Goal: Check status: Check status

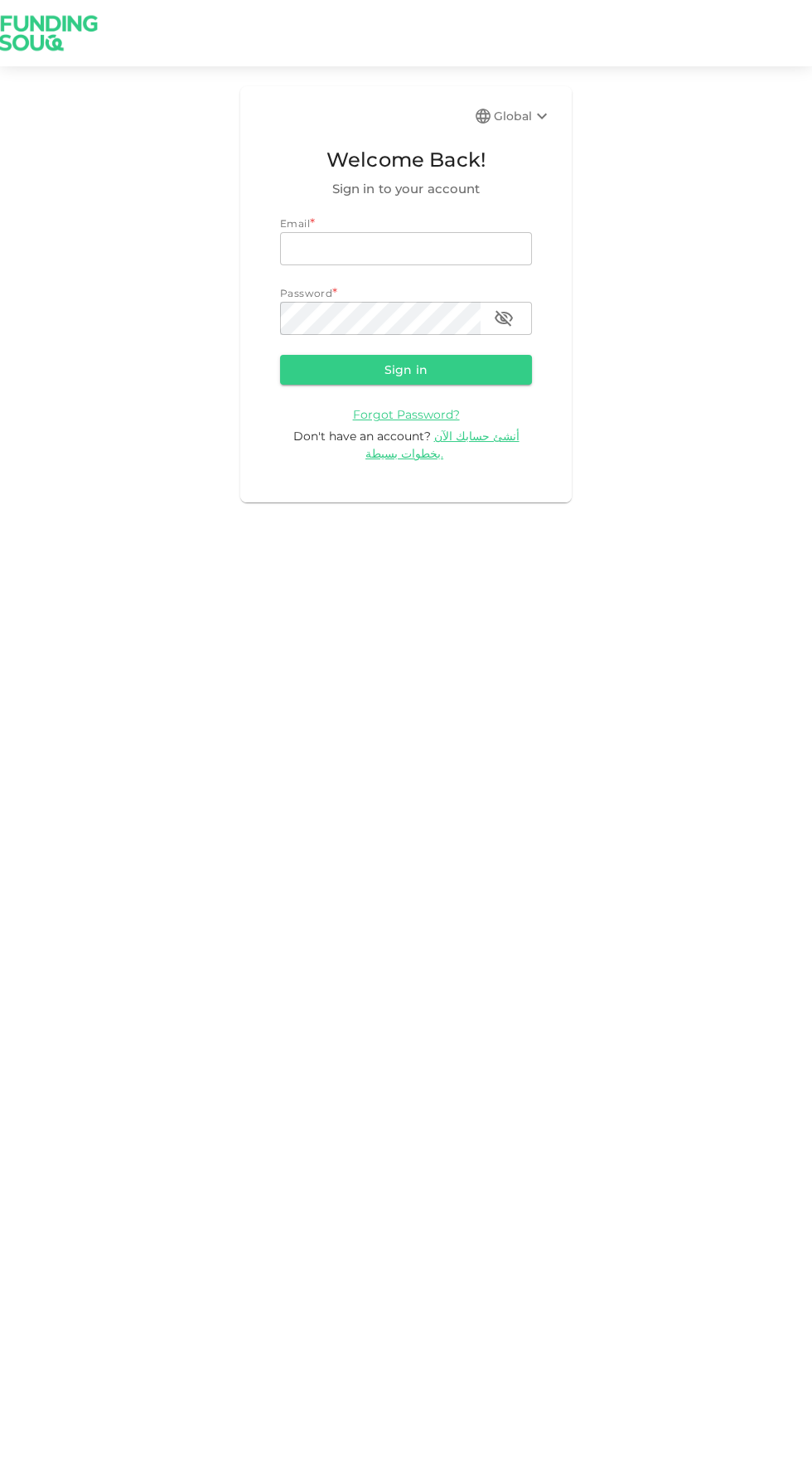
type input "odai.m.amer@gmail.com"
click at [280, 355] on button "Sign in" at bounding box center [406, 370] width 252 height 29
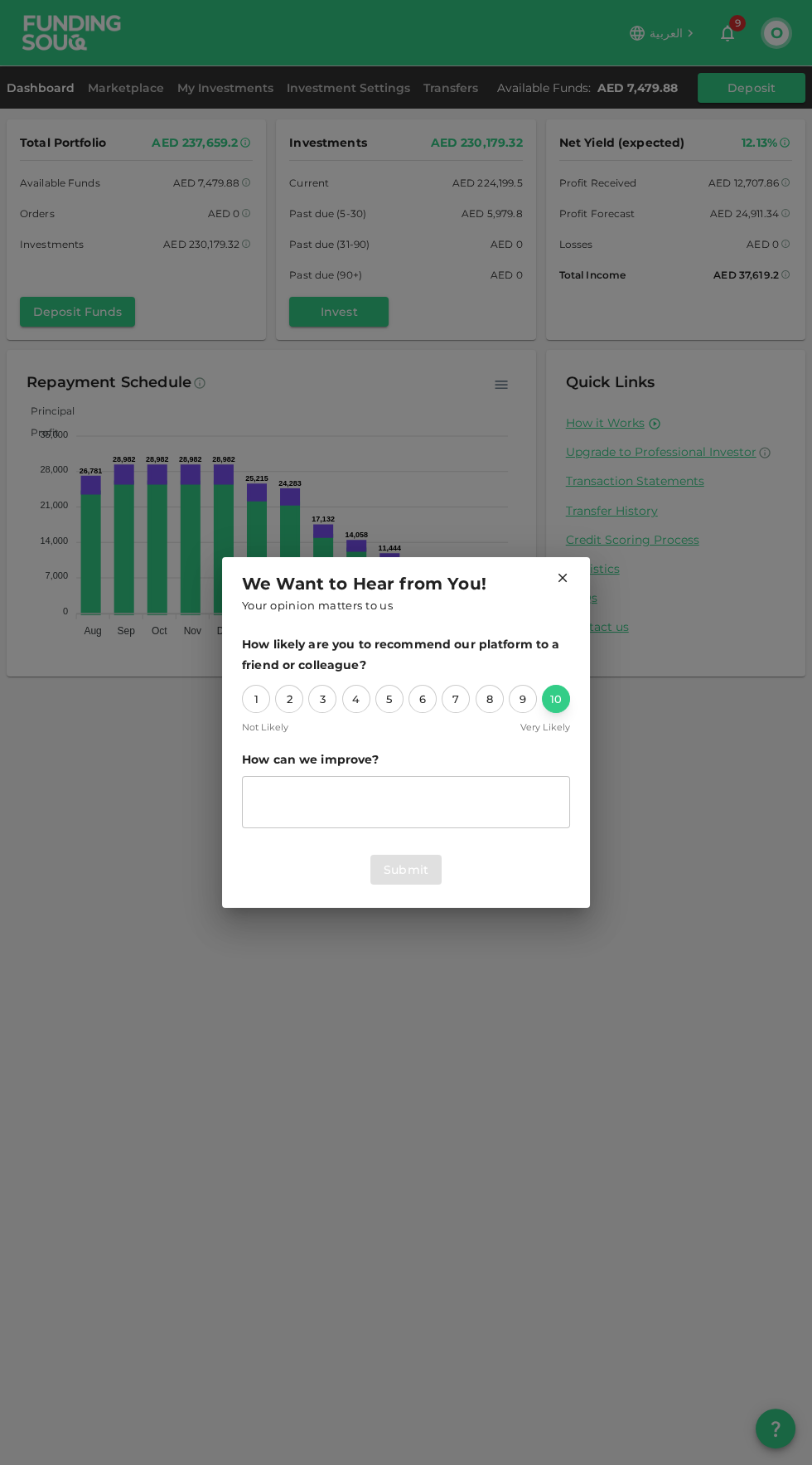
click at [556, 699] on div "10" at bounding box center [556, 699] width 29 height 29
click at [422, 870] on button "Submit" at bounding box center [406, 869] width 72 height 29
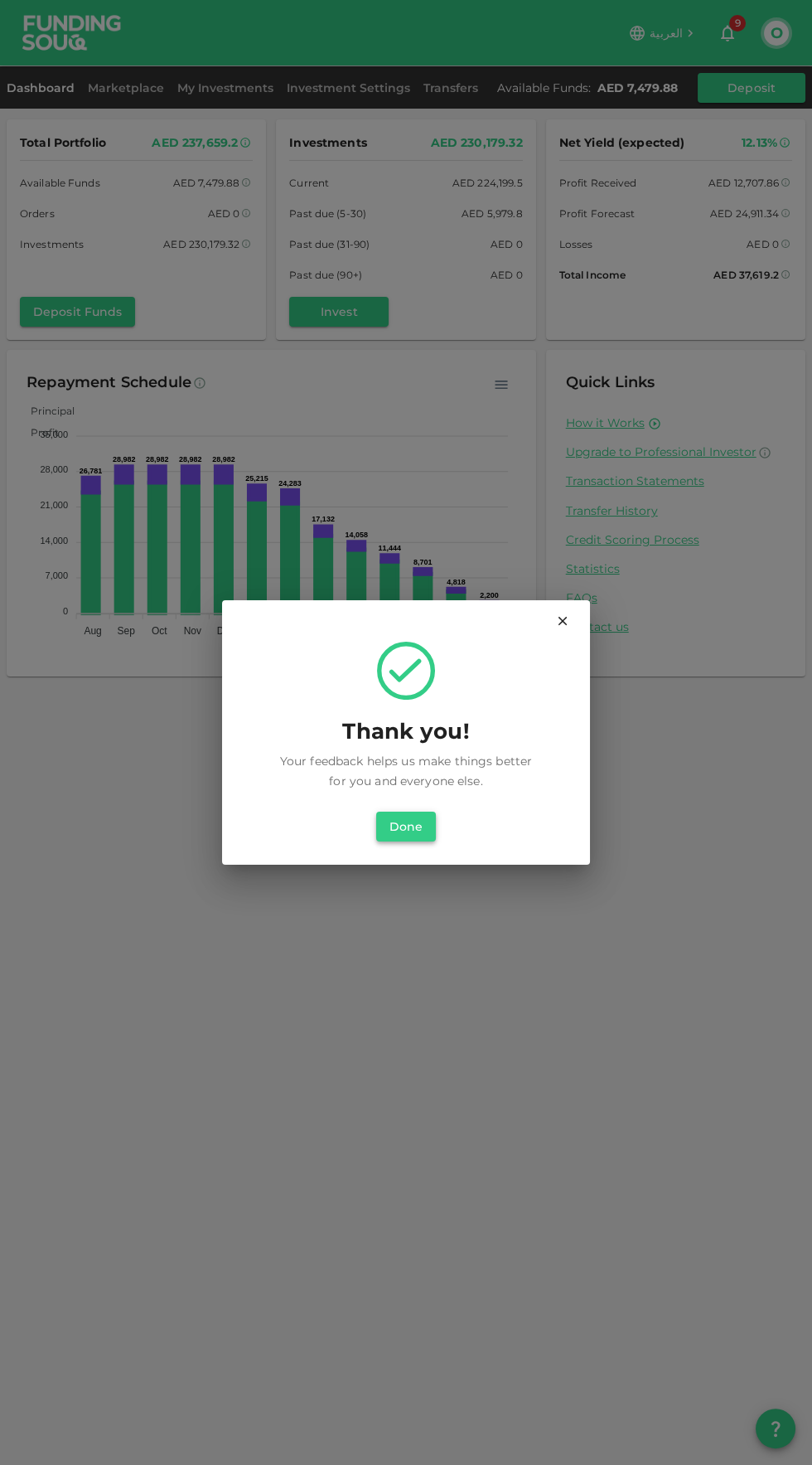
click at [419, 836] on button "Done" at bounding box center [406, 827] width 60 height 29
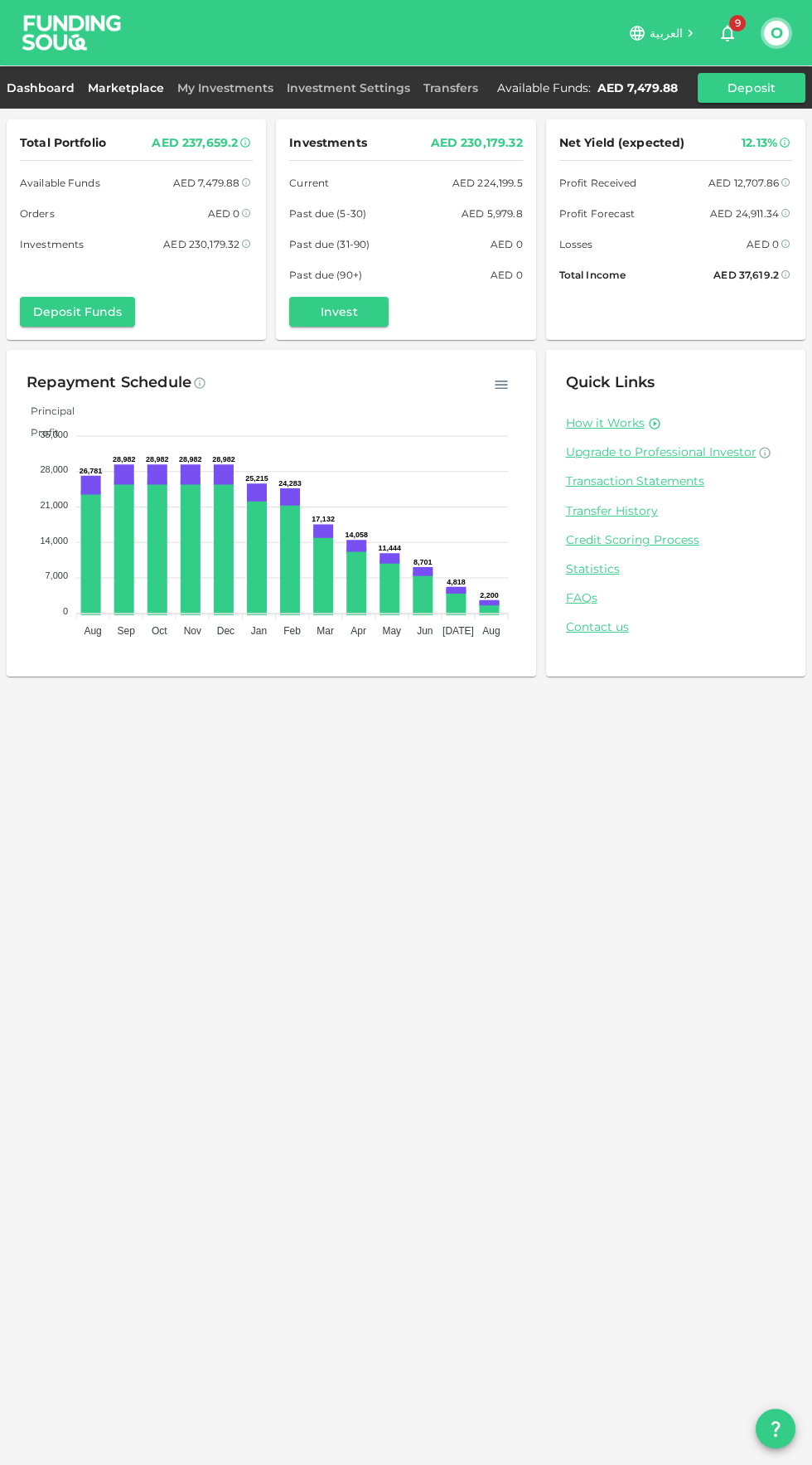
click at [121, 88] on link "Marketplace" at bounding box center [126, 88] width 89 height 15
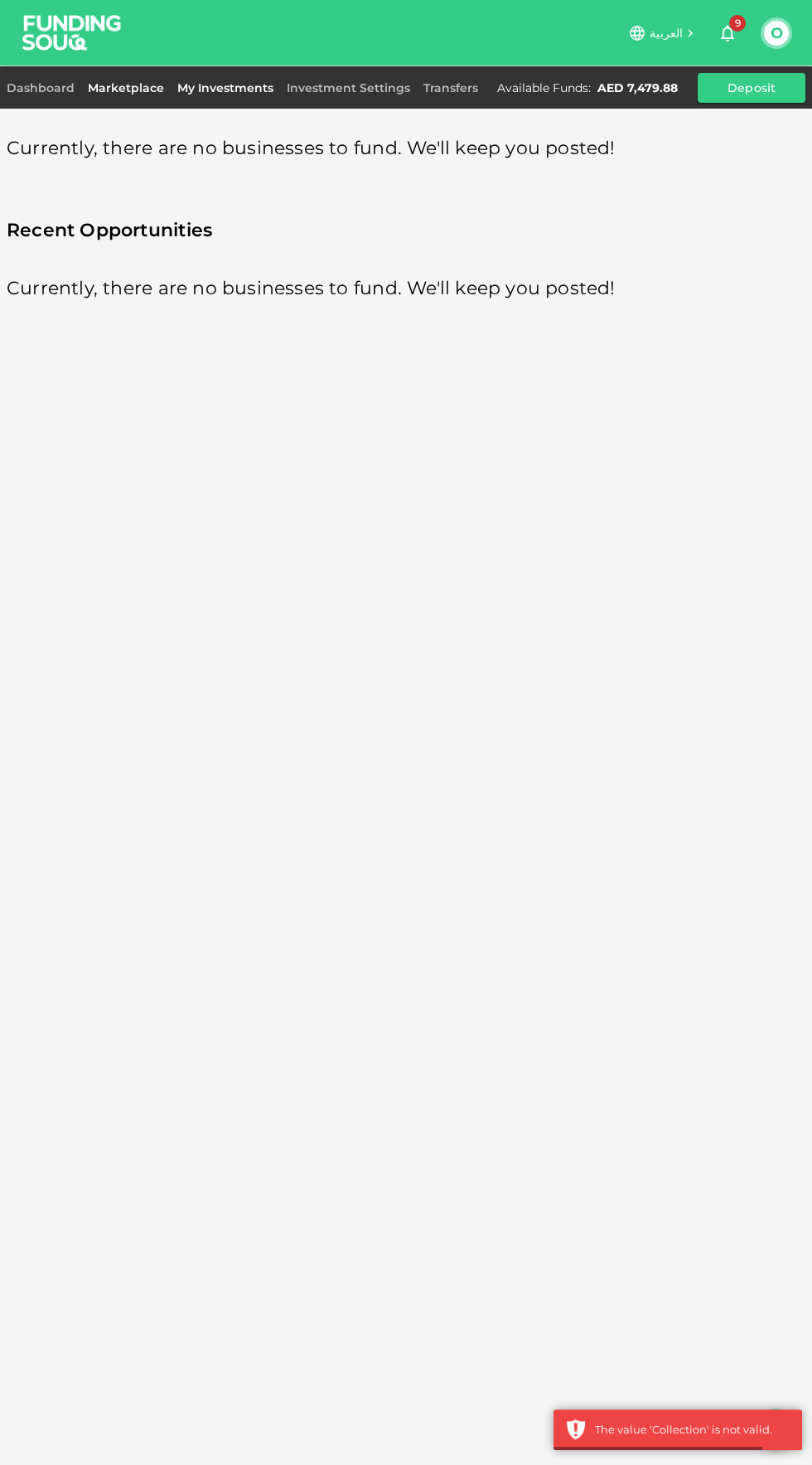
click at [206, 92] on link "My Investments" at bounding box center [225, 88] width 109 height 15
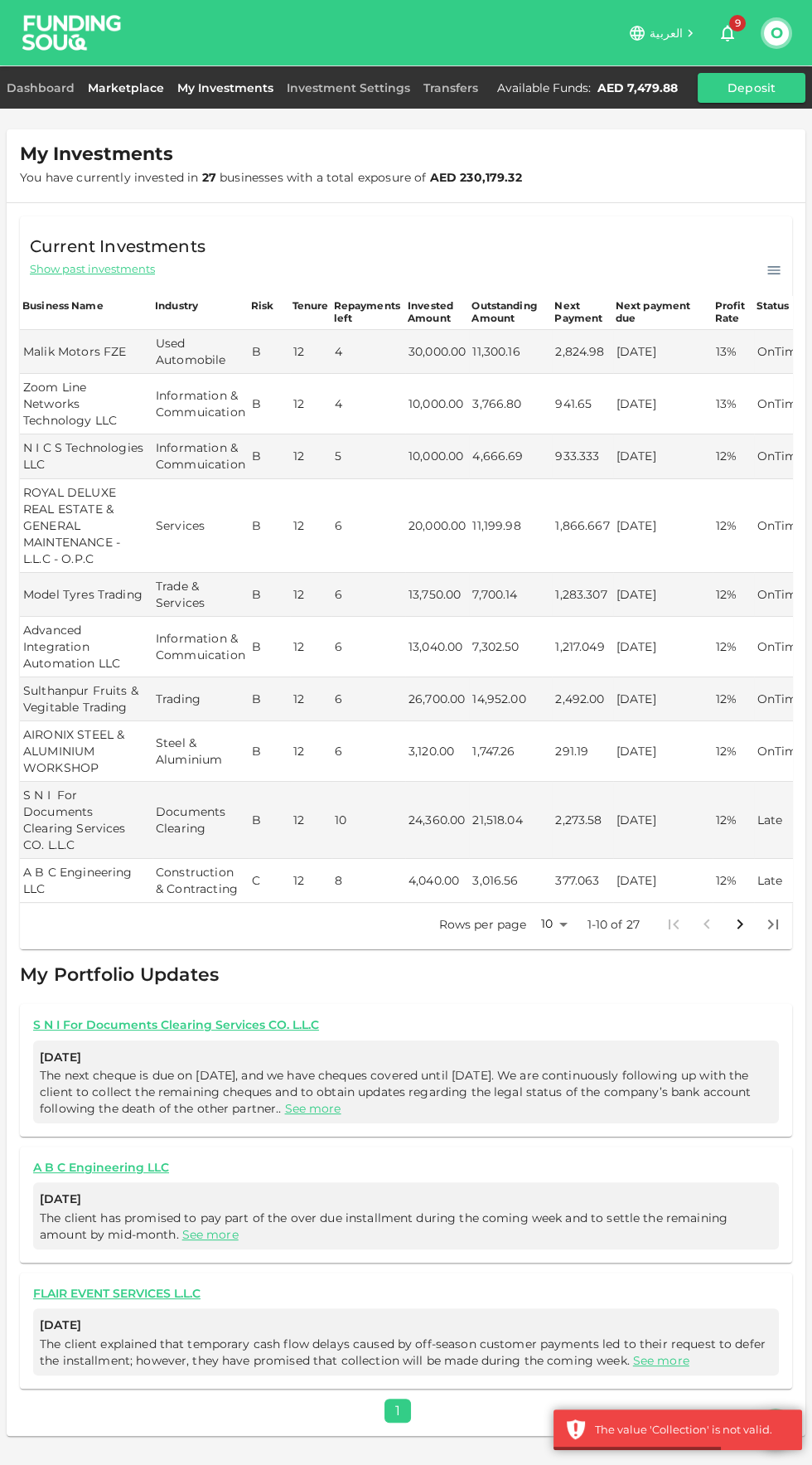
click at [114, 88] on link "Marketplace" at bounding box center [126, 88] width 89 height 15
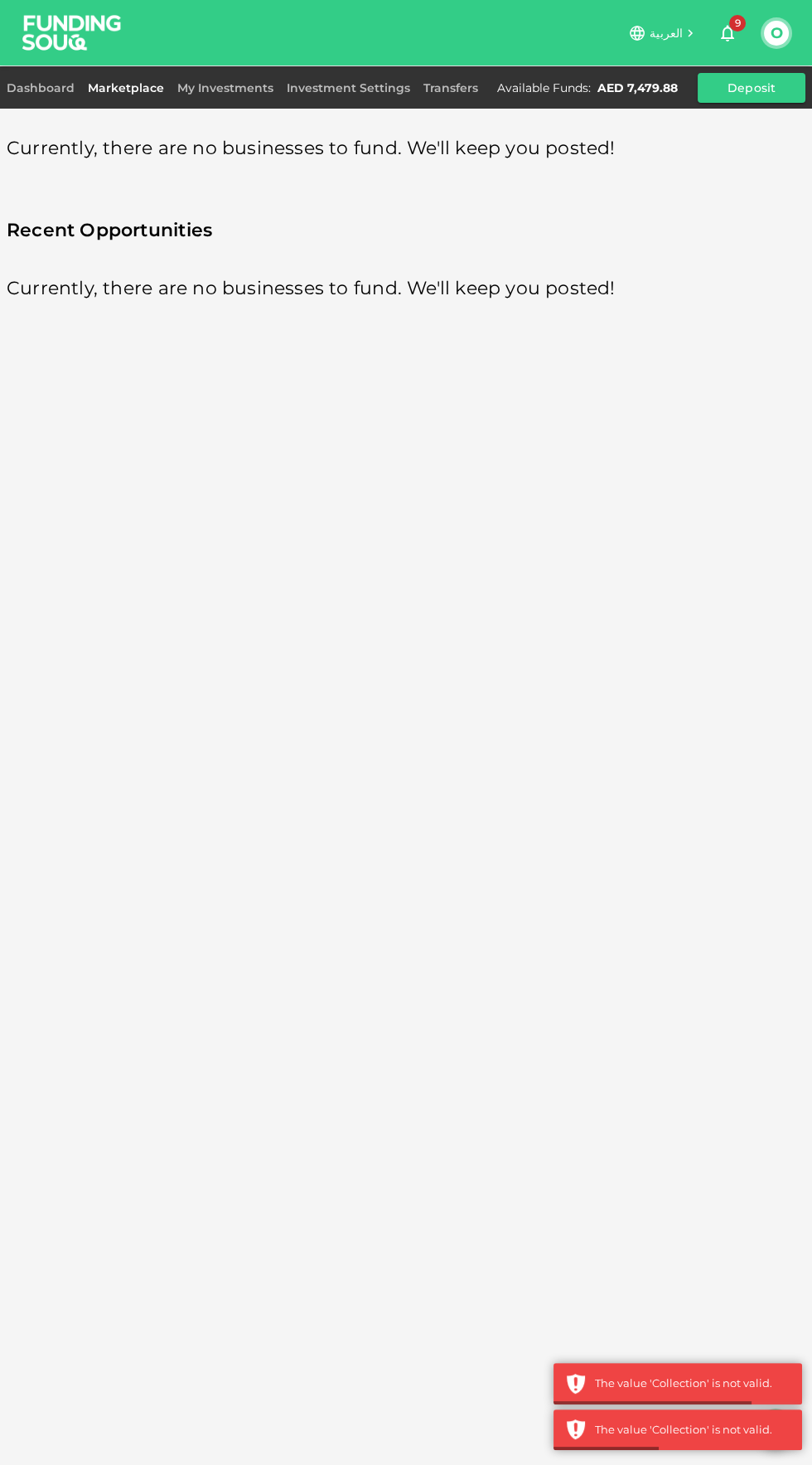
click at [103, 88] on link "Marketplace" at bounding box center [126, 88] width 89 height 15
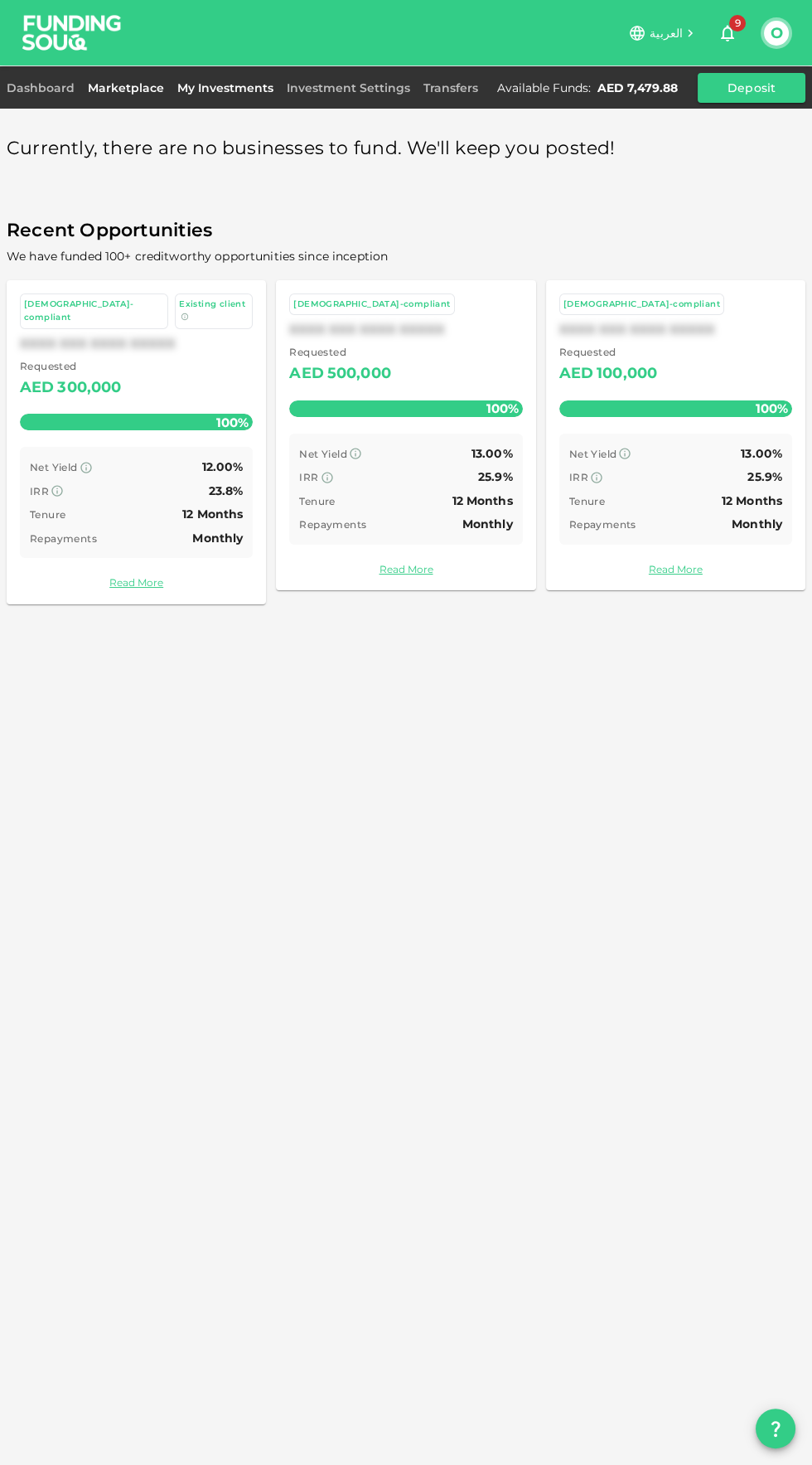
click at [226, 93] on link "My Investments" at bounding box center [225, 88] width 109 height 15
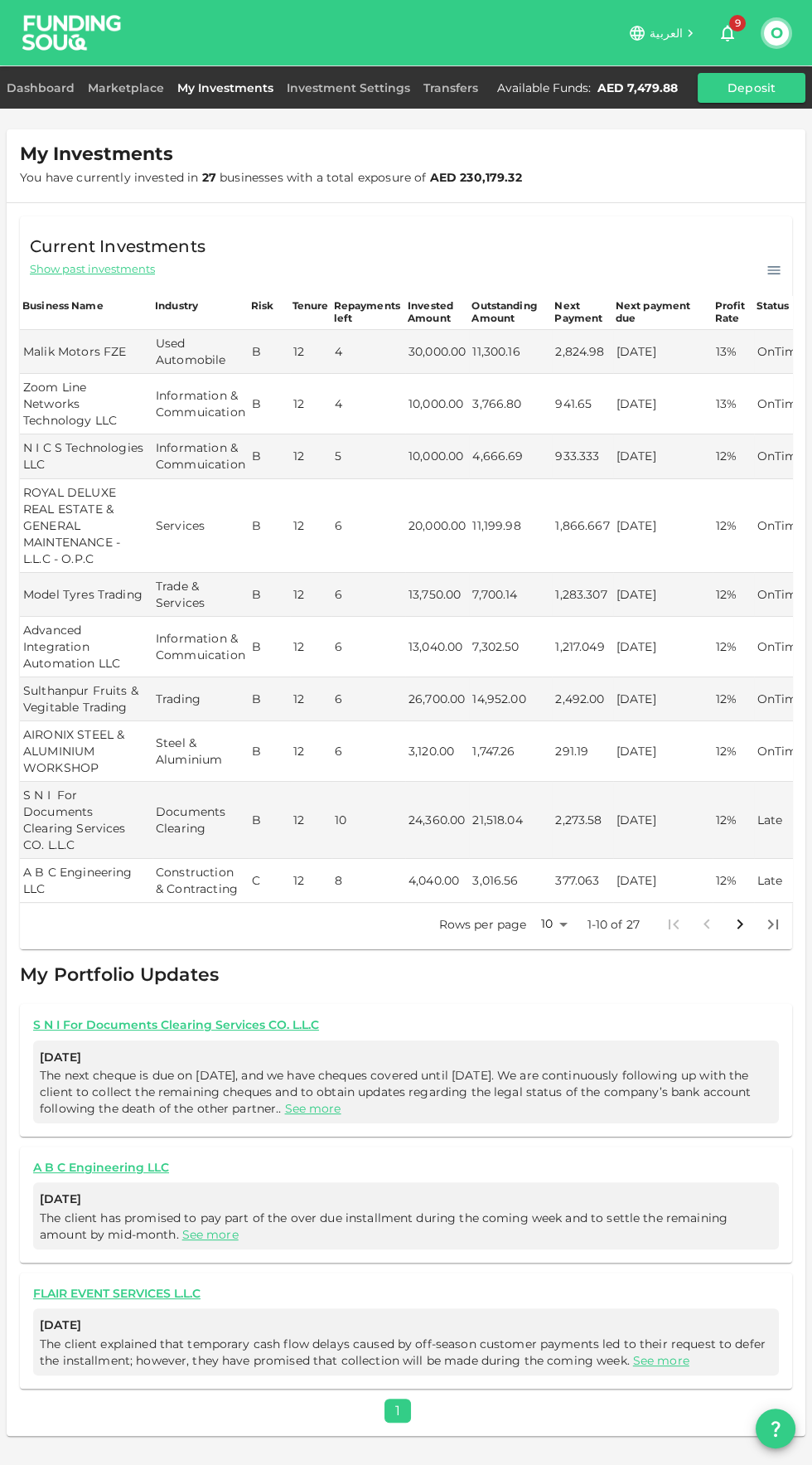
click at [727, 32] on icon "button" at bounding box center [727, 33] width 20 height 20
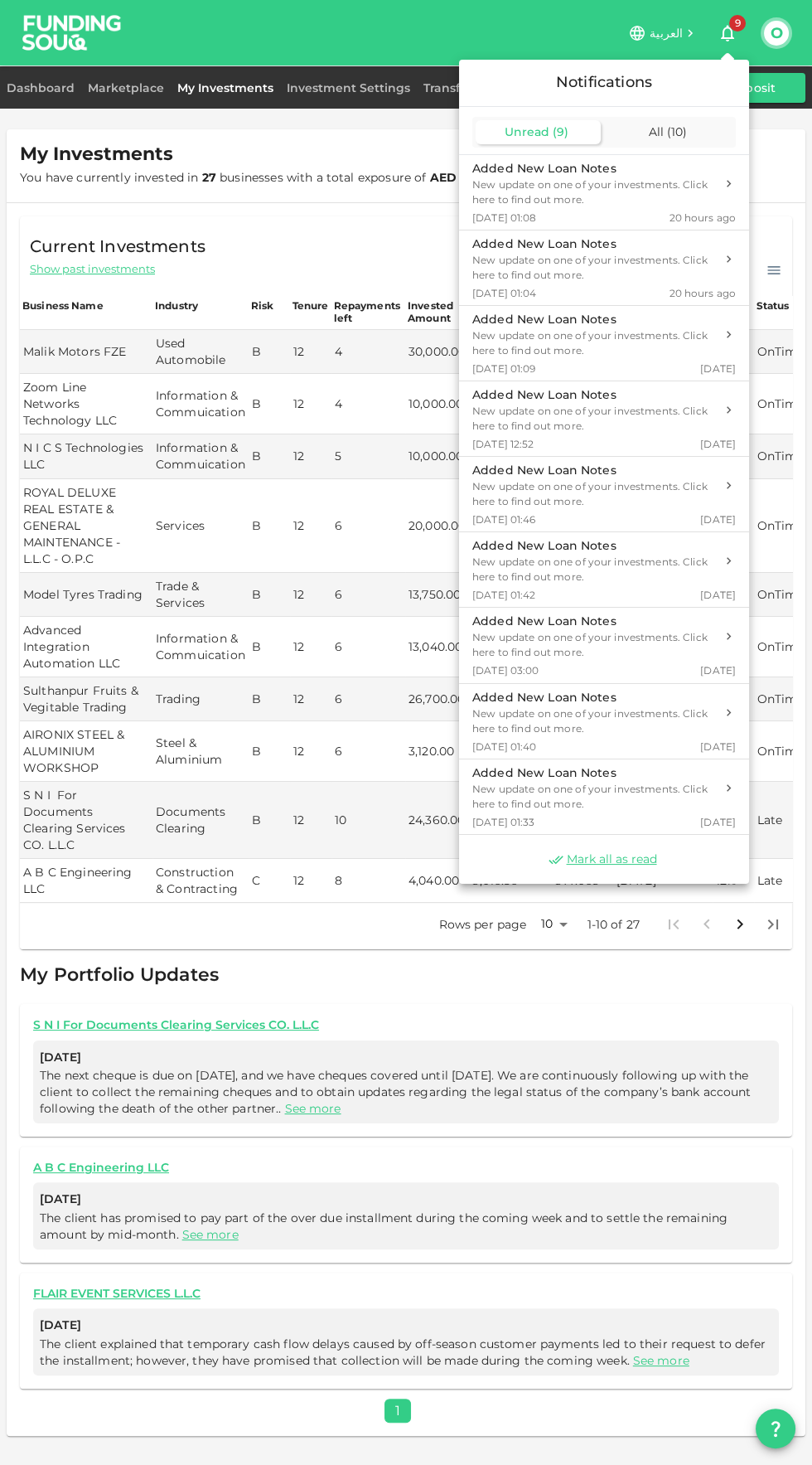
scroll to position [118, 0]
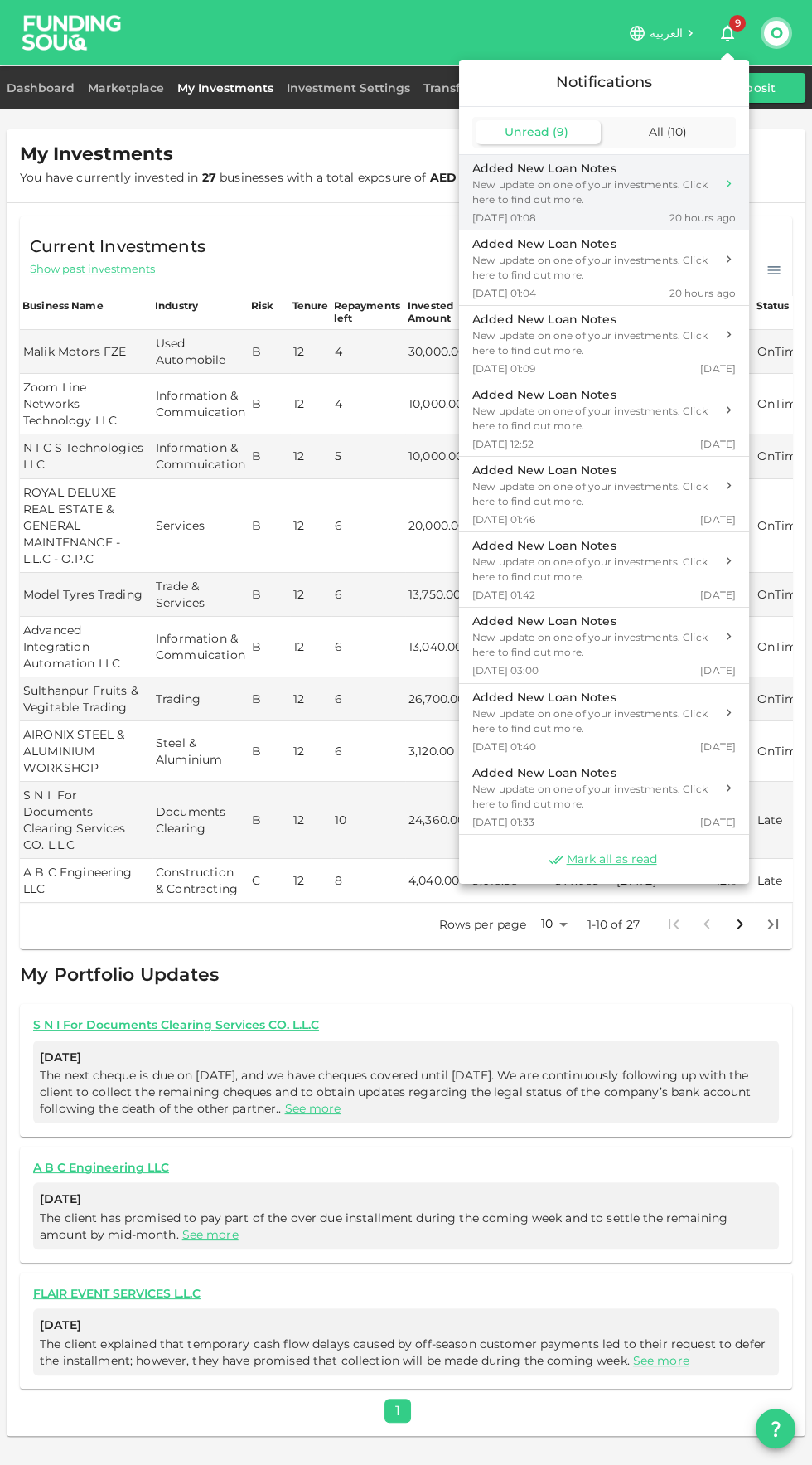
click at [642, 196] on div "New update on one of your investments. Click here to find out more." at bounding box center [594, 192] width 243 height 29
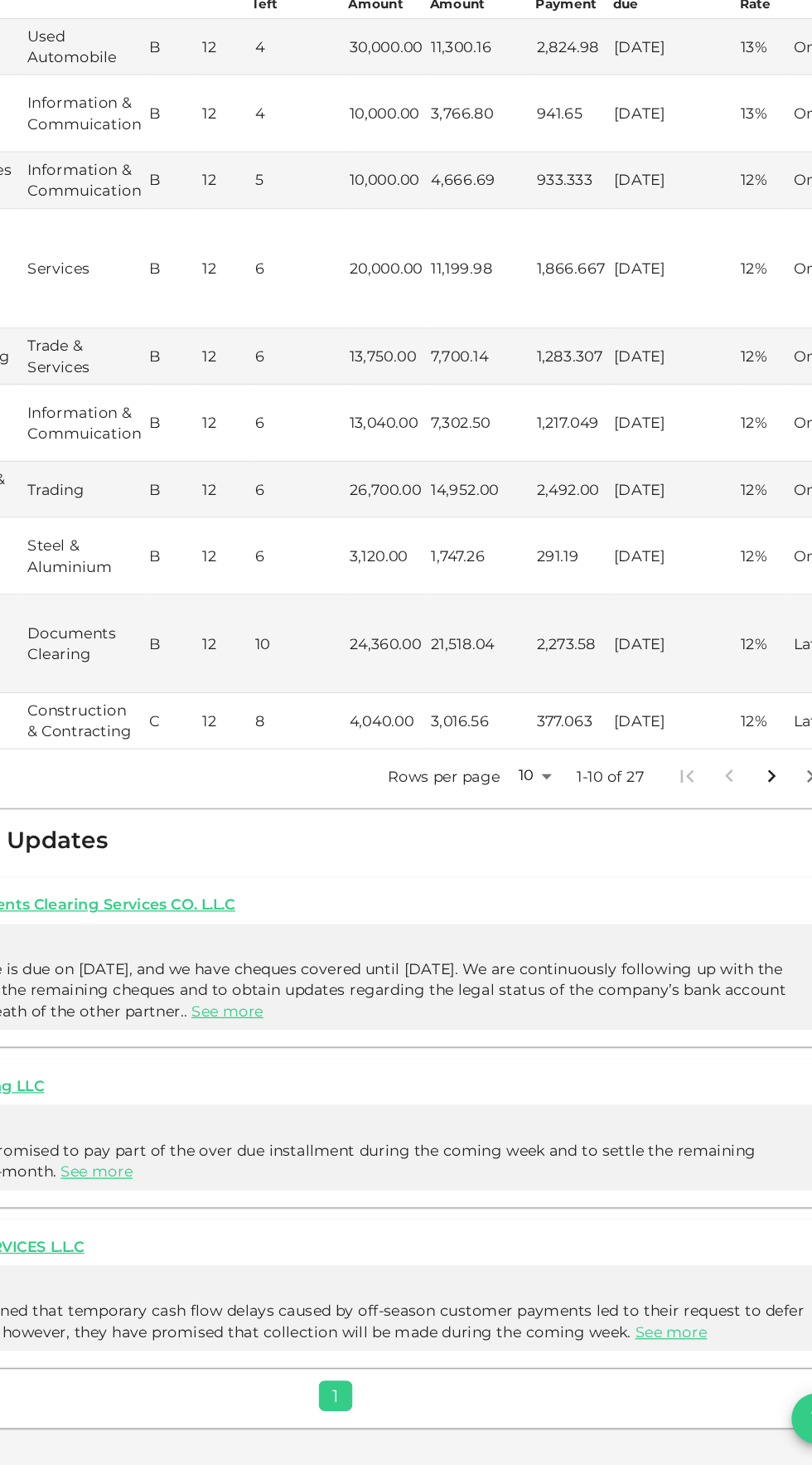
scroll to position [118, 0]
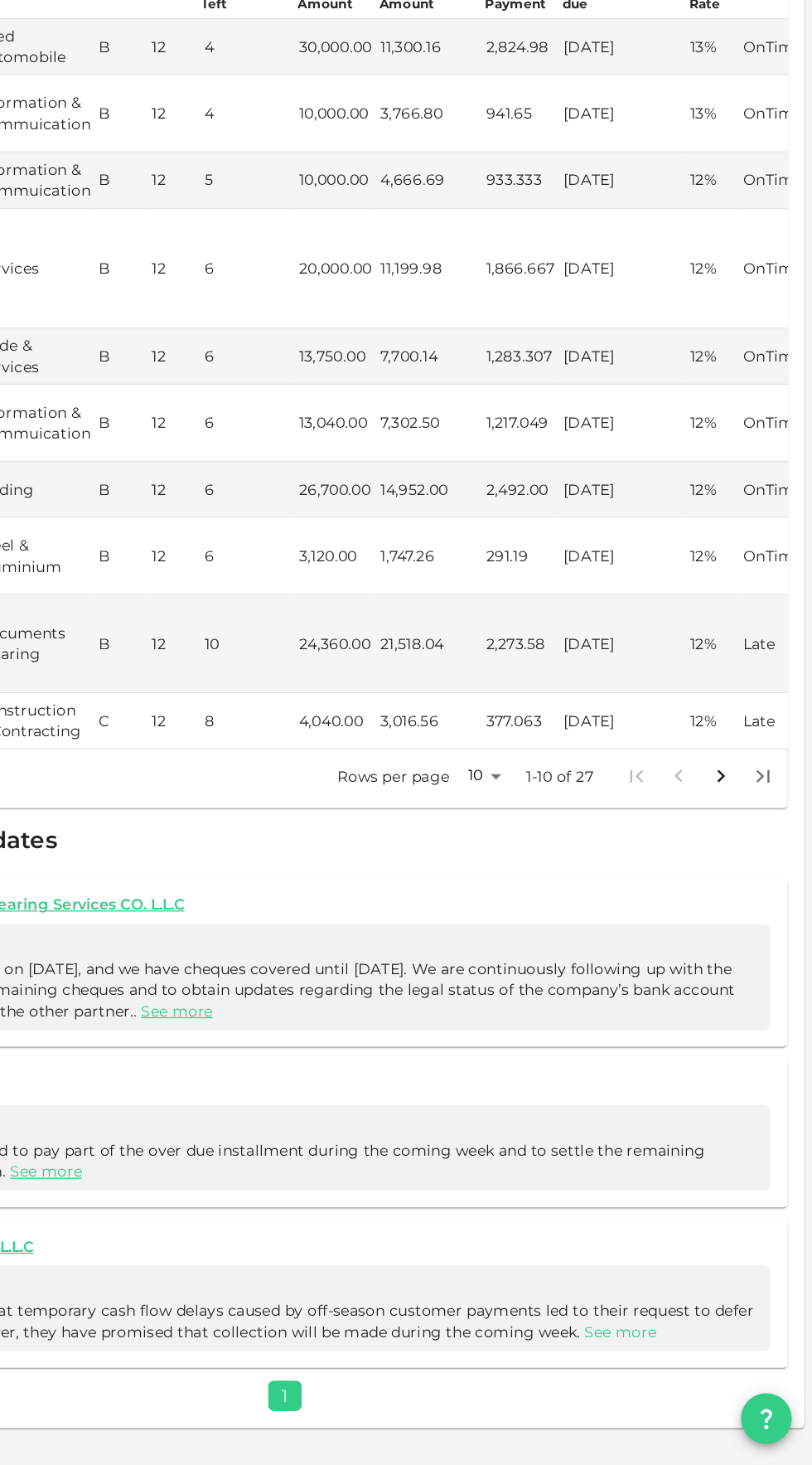
click at [664, 1353] on link "See more" at bounding box center [661, 1360] width 56 height 15
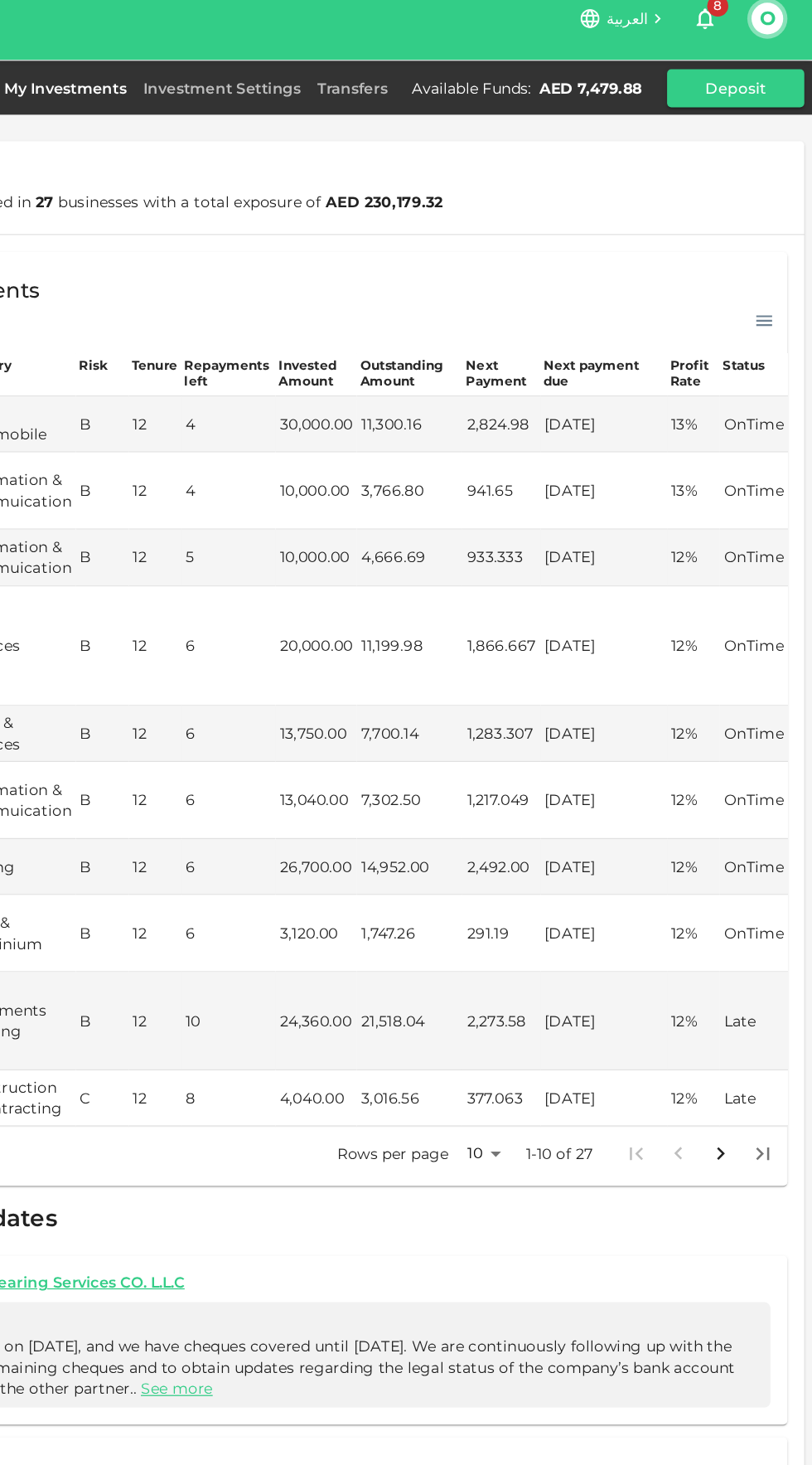
click at [540, 776] on body "العربية 8 O Dashboard Marketplace My Investments Investment Settings Transfers …" at bounding box center [406, 732] width 812 height 1465
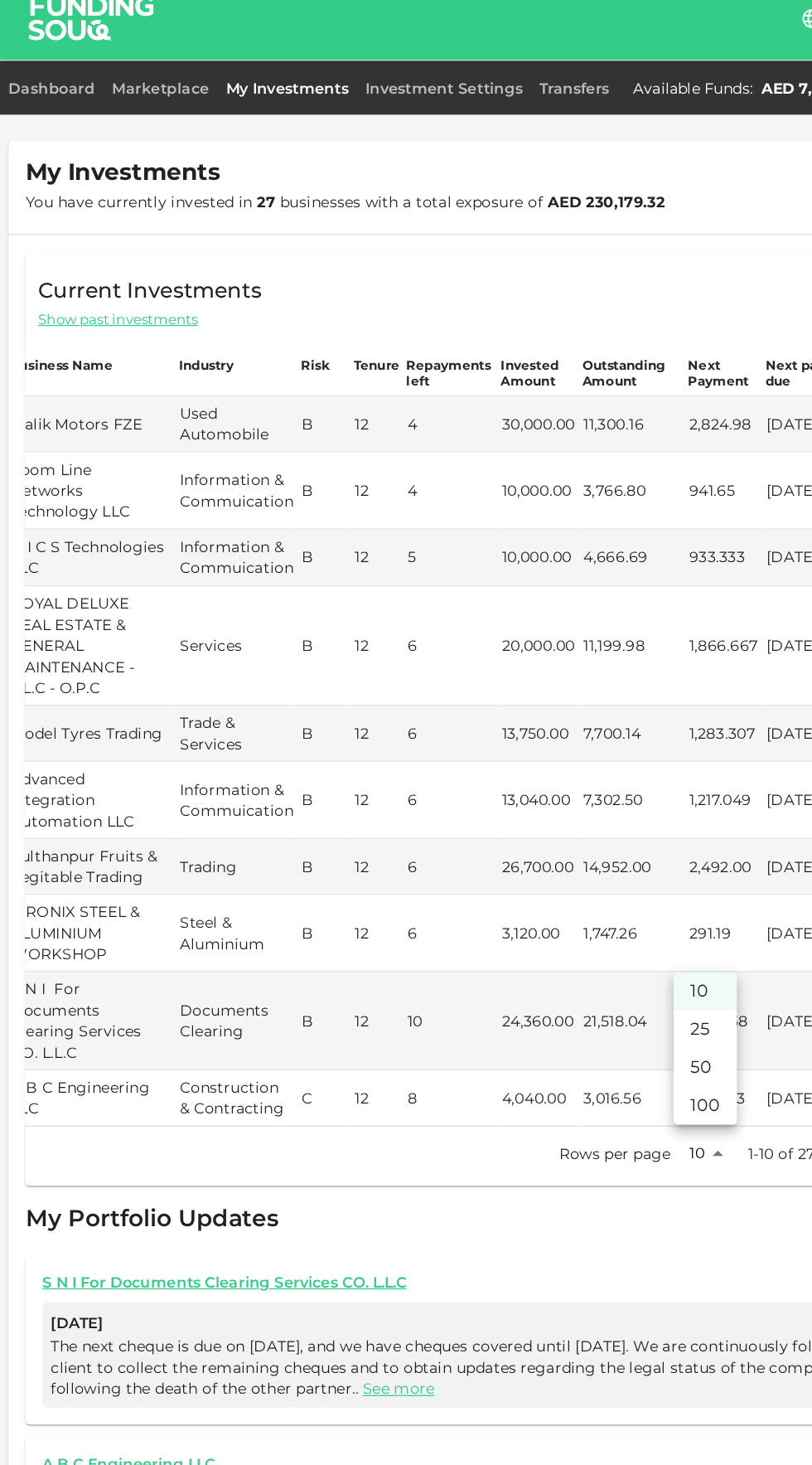
click at [551, 892] on li "100" at bounding box center [553, 886] width 50 height 29
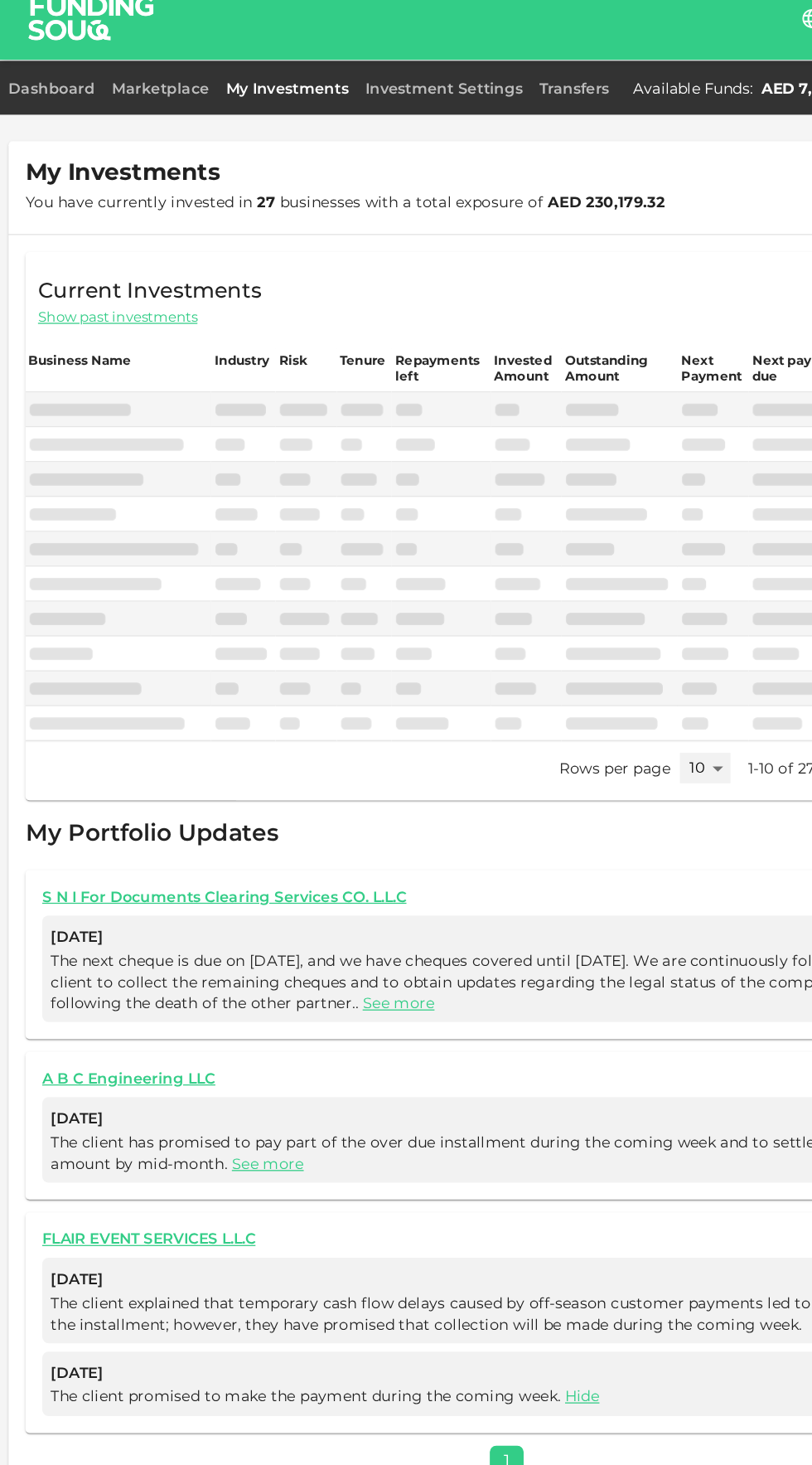
scroll to position [0, 0]
type input "100"
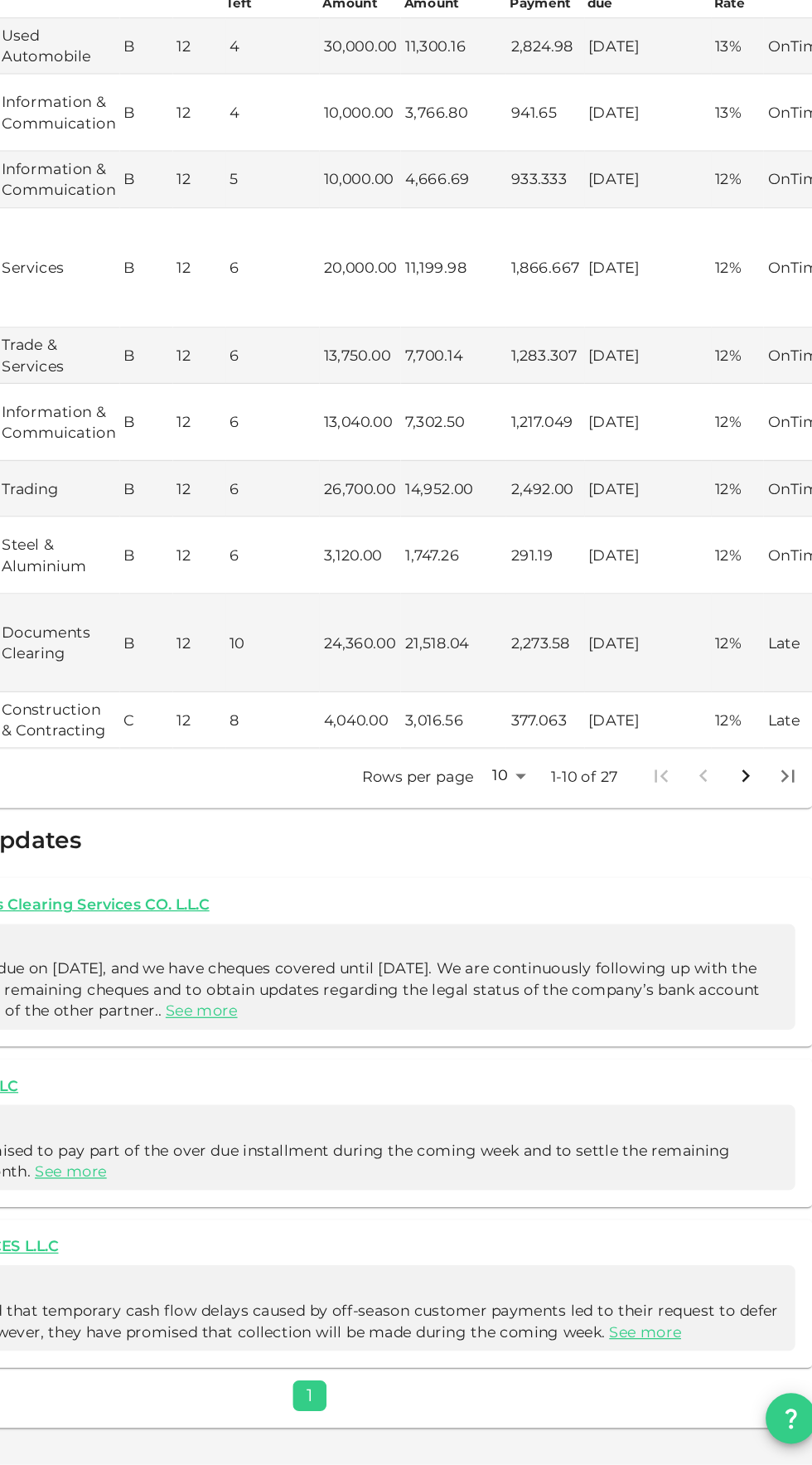
scroll to position [118, 0]
